Goal: Feedback & Contribution: Contribute content

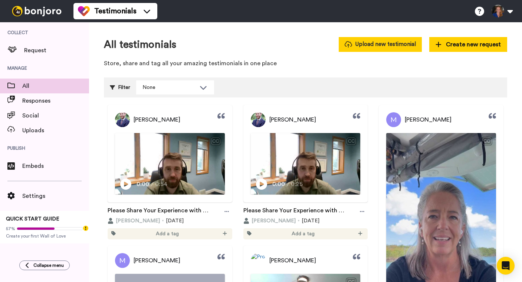
click at [398, 48] on button "Upload new testimonial" at bounding box center [380, 44] width 83 height 14
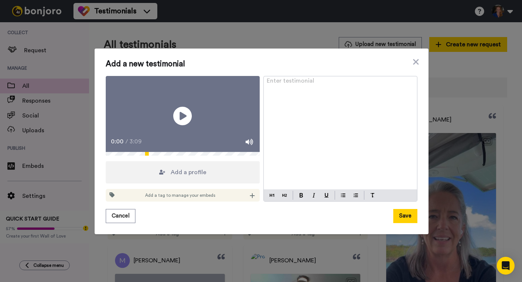
click at [324, 91] on div "Enter testimonial ﻿" at bounding box center [340, 132] width 153 height 113
click at [407, 223] on button "Save" at bounding box center [405, 216] width 24 height 14
